Goal: Communication & Community: Answer question/provide support

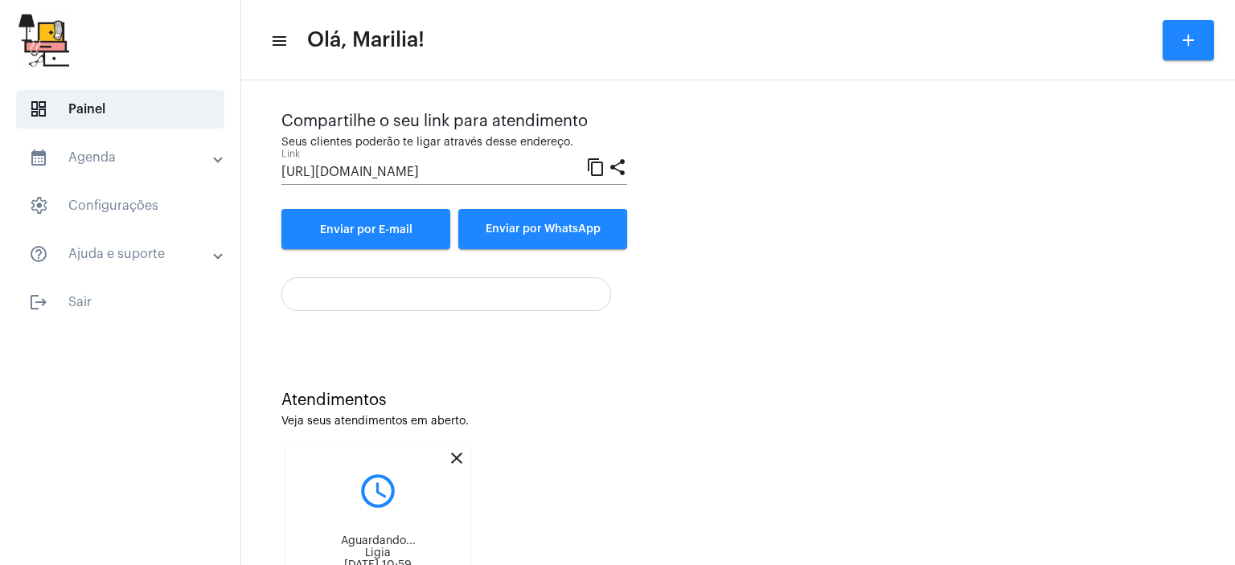
scroll to position [242, 0]
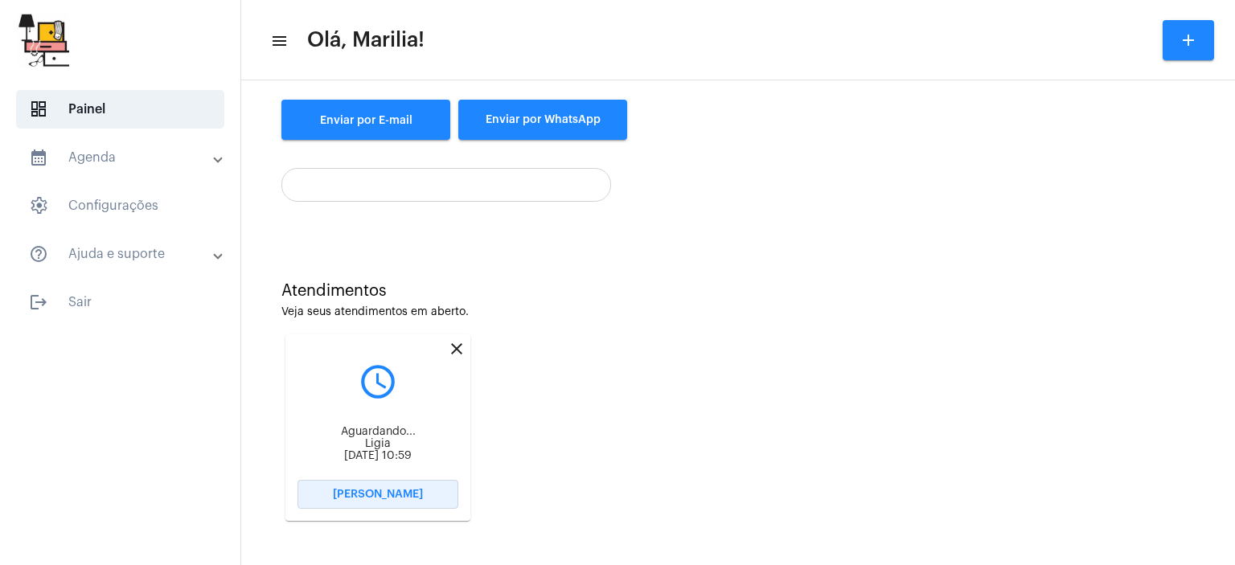
click at [368, 495] on span "[PERSON_NAME]" at bounding box center [378, 494] width 90 height 11
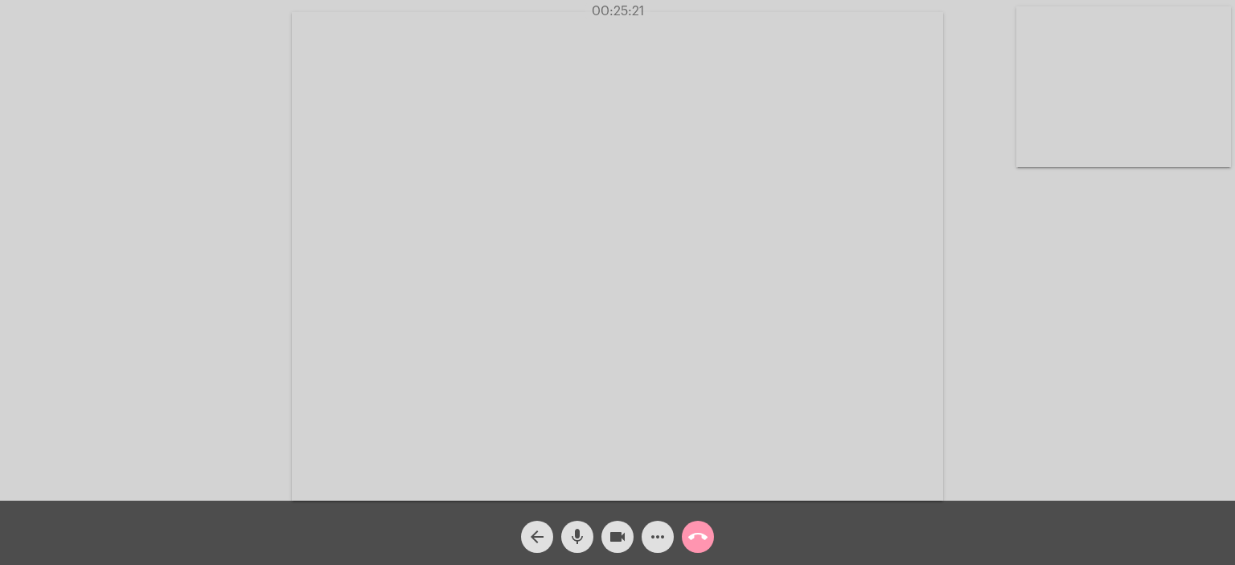
click at [1133, 94] on video at bounding box center [1124, 86] width 215 height 161
click at [264, 242] on video at bounding box center [230, 255] width 215 height 161
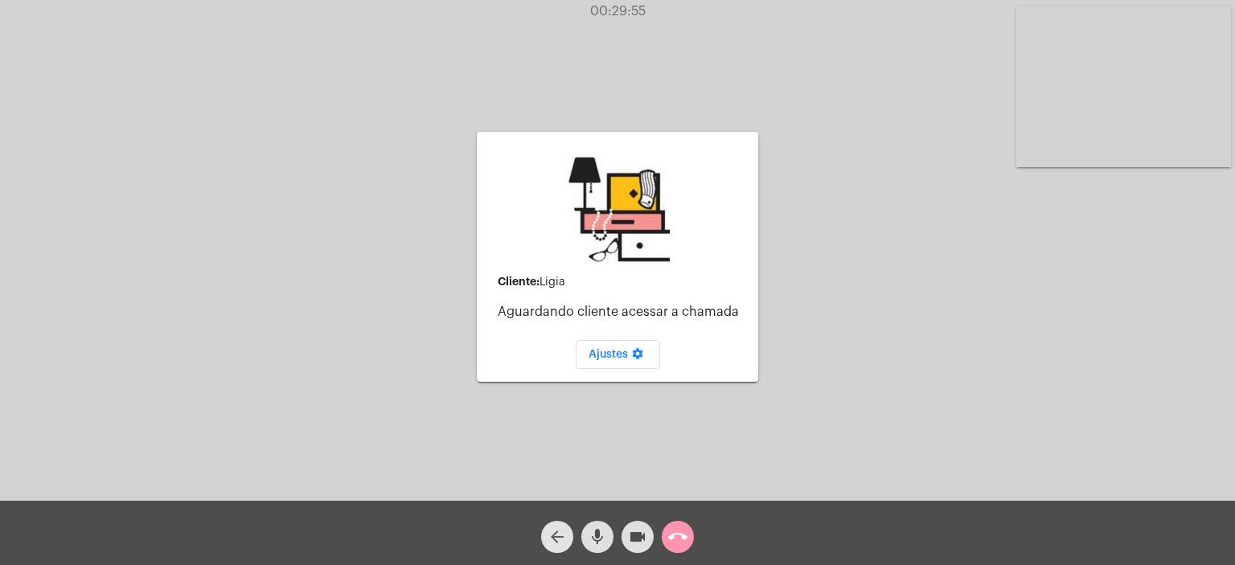
click at [548, 523] on span "arrow_back" at bounding box center [557, 537] width 19 height 32
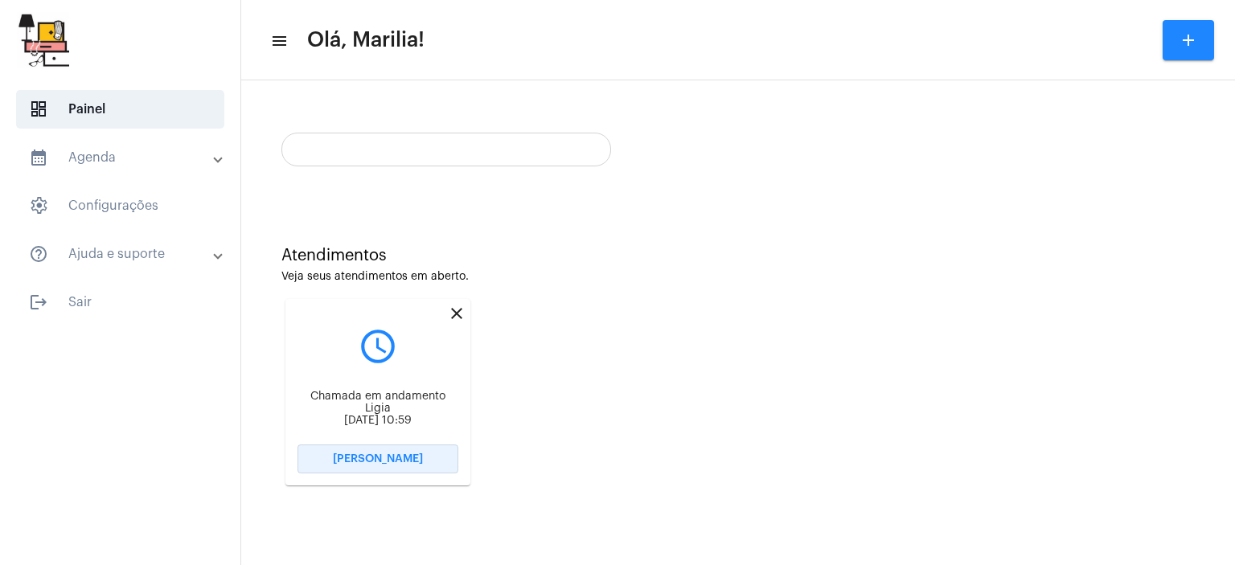
click at [399, 462] on span "[PERSON_NAME]" at bounding box center [378, 459] width 90 height 11
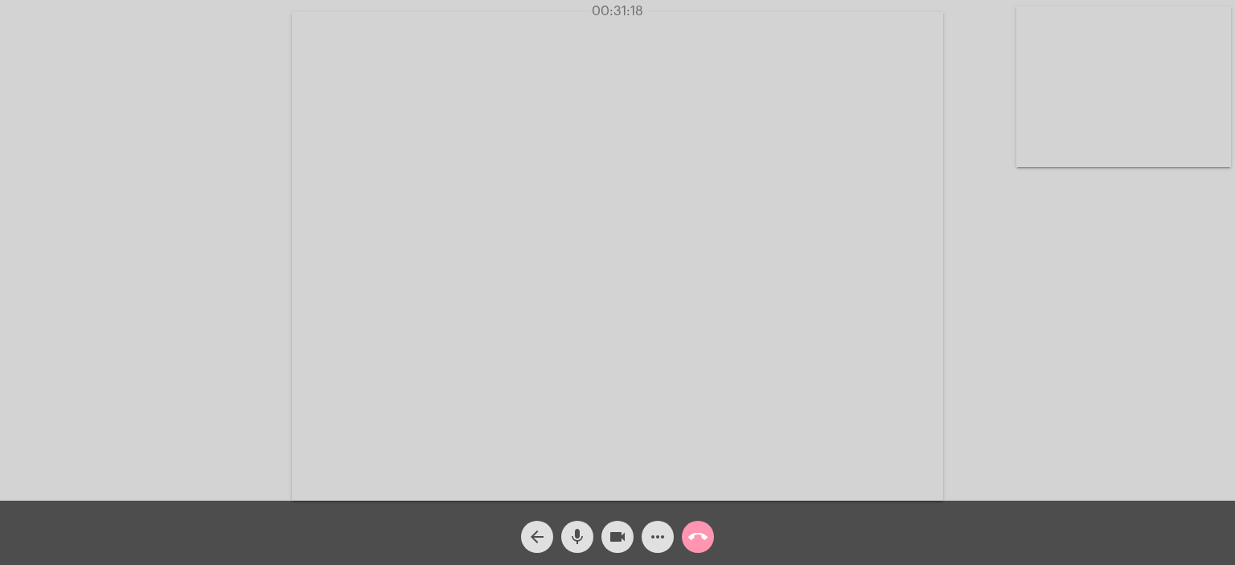
click at [399, 462] on video at bounding box center [617, 256] width 651 height 489
click at [265, 238] on video at bounding box center [313, 254] width 594 height 445
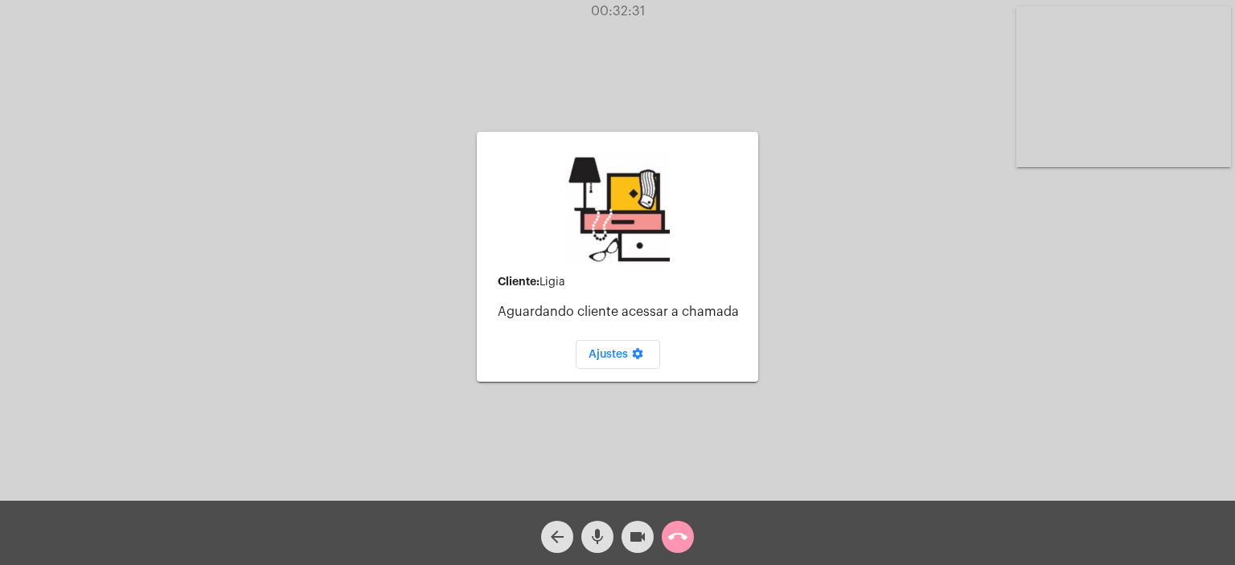
click at [597, 520] on div "mic" at bounding box center [597, 533] width 40 height 40
click at [595, 537] on mat-icon "mic_off" at bounding box center [597, 537] width 19 height 19
click at [563, 528] on mat-icon "arrow_back" at bounding box center [557, 537] width 19 height 19
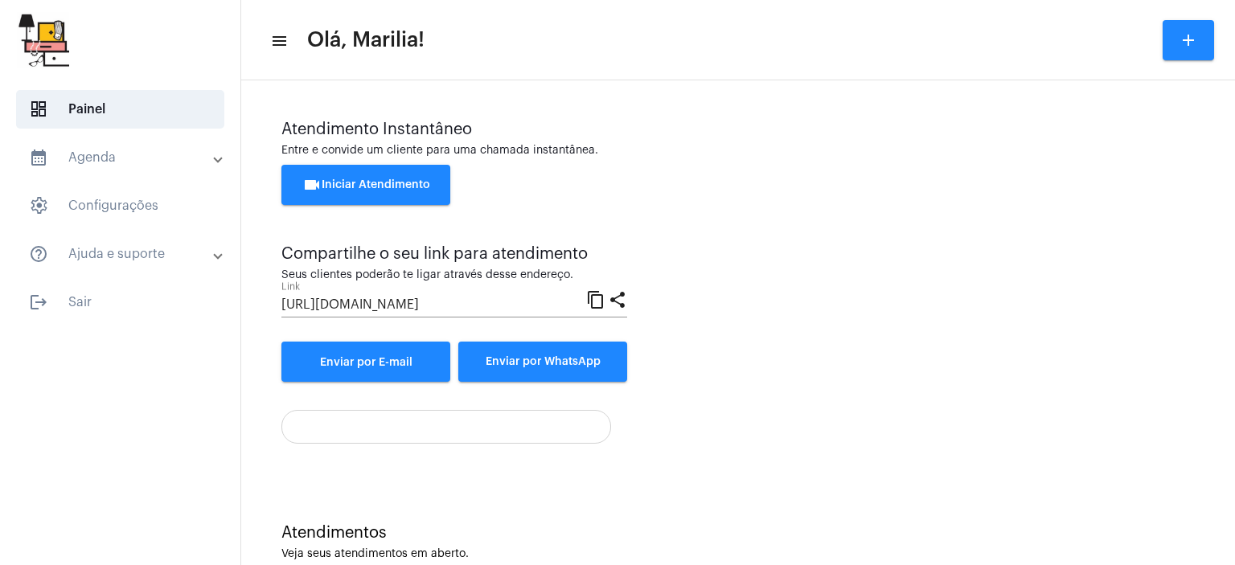
click at [392, 454] on div "Atendimento Instantâneo Entre e convide um cliente para uma chamada instantânea…" at bounding box center [738, 282] width 978 height 388
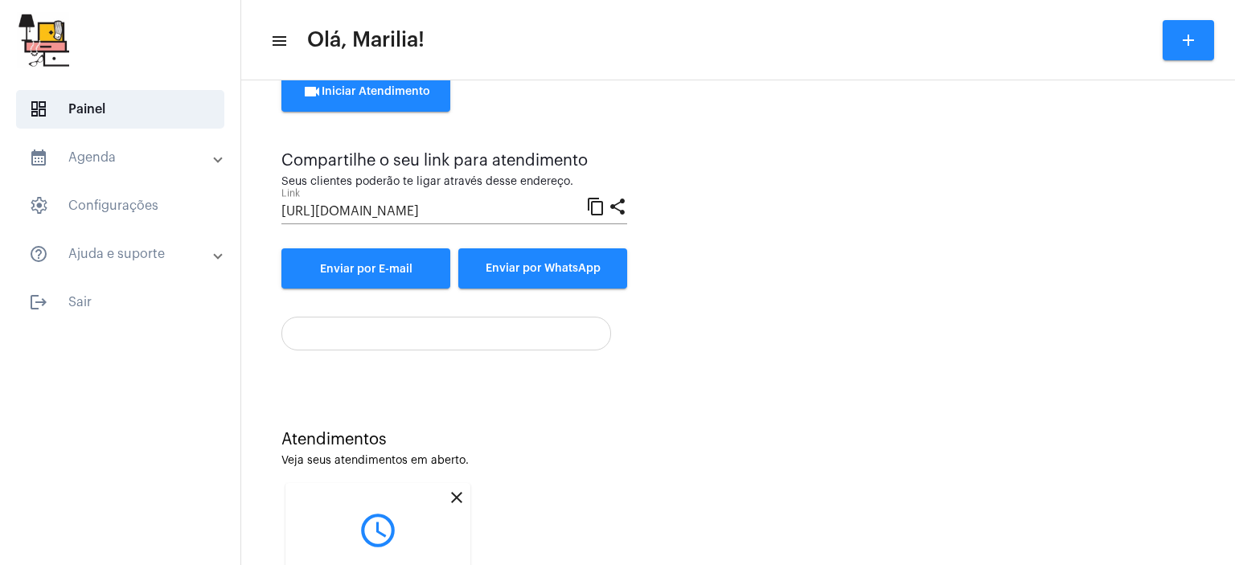
scroll to position [242, 0]
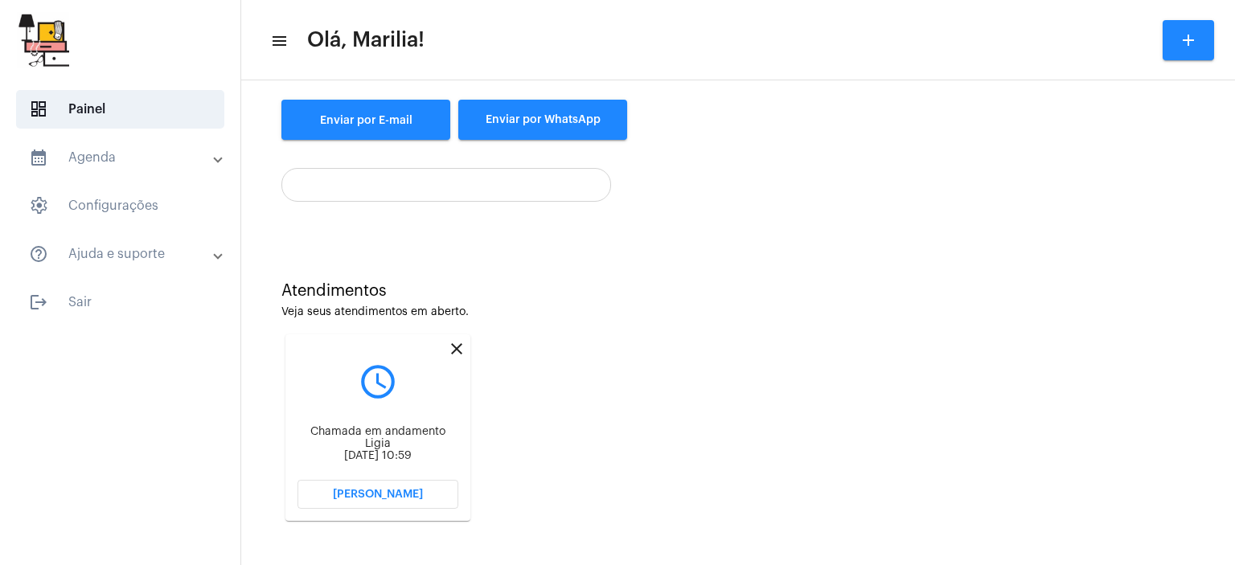
click at [364, 475] on div "Chamada em andamento Ligia [DATE] 10:59" at bounding box center [378, 440] width 161 height 72
click at [391, 488] on button "[PERSON_NAME]" at bounding box center [378, 494] width 161 height 29
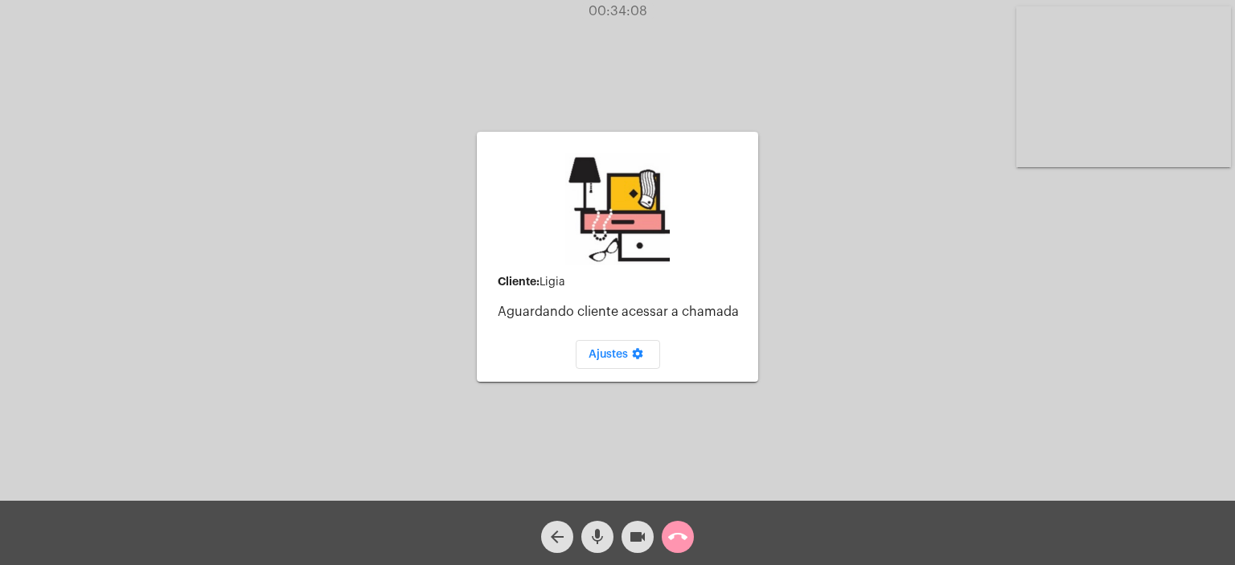
click at [682, 540] on mat-icon "call_end" at bounding box center [677, 537] width 19 height 19
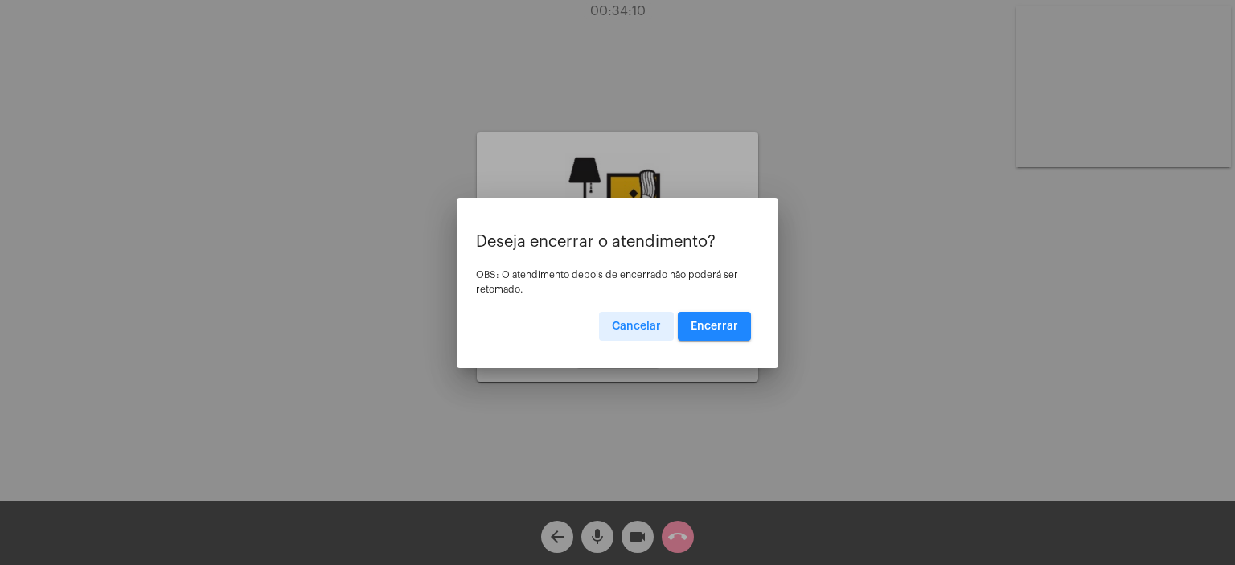
click at [711, 332] on button "Encerrar" at bounding box center [714, 326] width 73 height 29
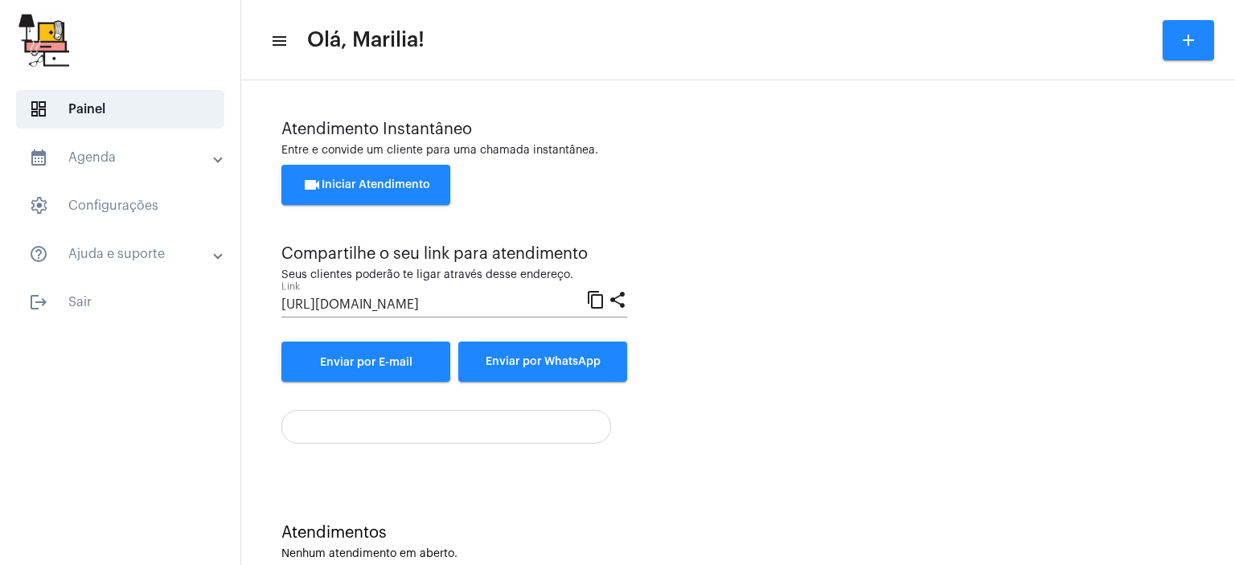
click at [947, 417] on div at bounding box center [738, 421] width 914 height 46
